Goal: Task Accomplishment & Management: Manage account settings

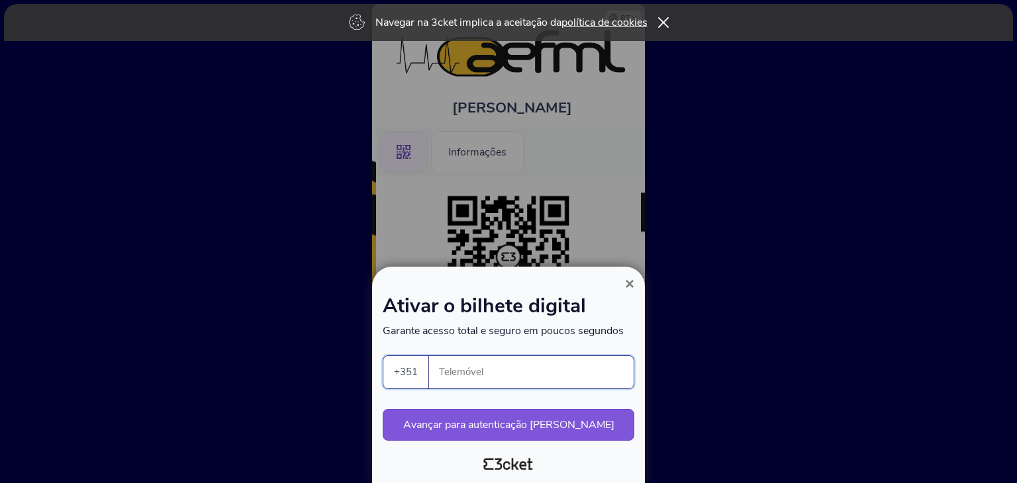
click at [490, 365] on input "Telemóvel" at bounding box center [537, 372] width 194 height 32
type input "964039288"
click at [544, 423] on button "Avançar para autenticação segura" at bounding box center [509, 425] width 252 height 32
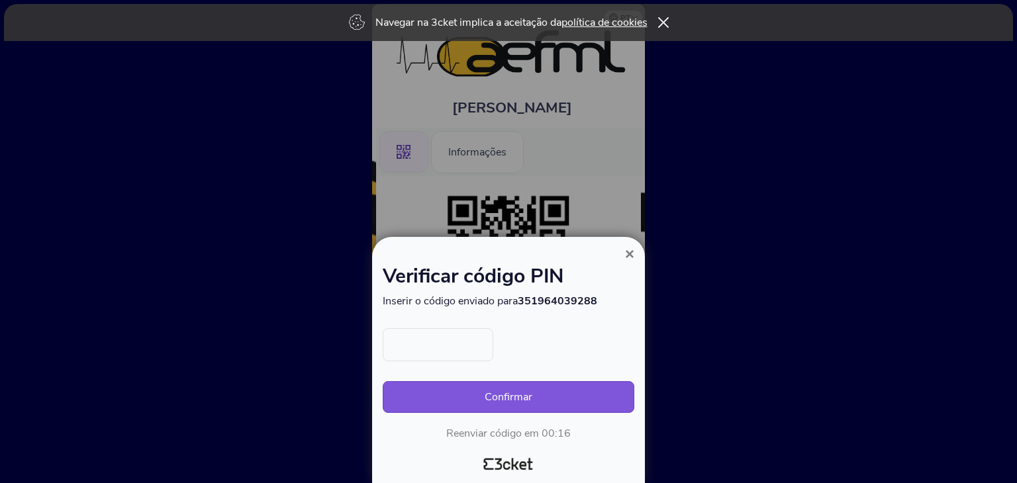
click at [437, 344] on input "text" at bounding box center [438, 344] width 111 height 33
type input "5720"
click at [506, 396] on button "Confirmar" at bounding box center [509, 397] width 252 height 32
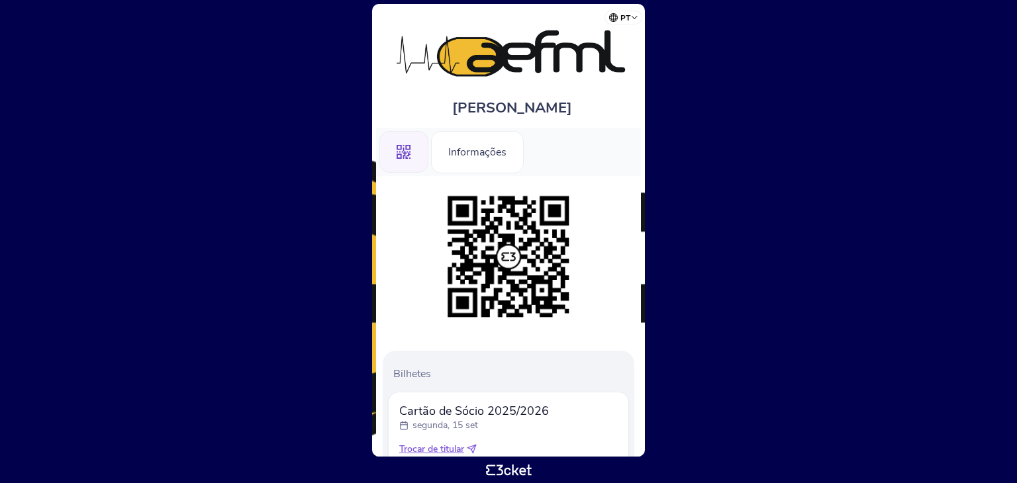
click at [400, 153] on icon ".st0{fill-rule:evenodd;clip-rule:evenodd;}" at bounding box center [404, 152] width 15 height 15
